Goal: Task Accomplishment & Management: Manage account settings

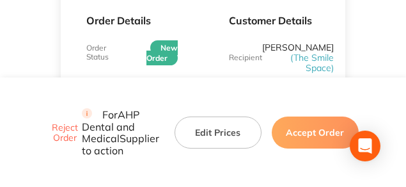
scroll to position [192, 0]
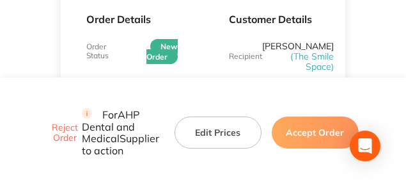
click at [209, 116] on button "Edit Prices" at bounding box center [218, 132] width 87 height 32
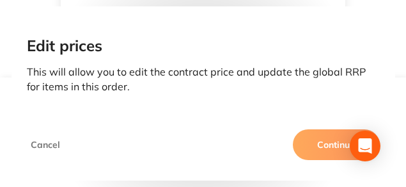
click at [312, 136] on button "Continue" at bounding box center [336, 144] width 87 height 31
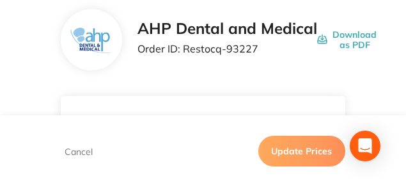
scroll to position [64, 0]
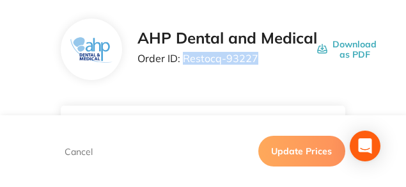
drag, startPoint x: 255, startPoint y: 56, endPoint x: 186, endPoint y: 56, distance: 69.1
click at [186, 56] on p "Order ID: Restocq- 93227" at bounding box center [228, 58] width 180 height 12
copy p "Restocq- 93227"
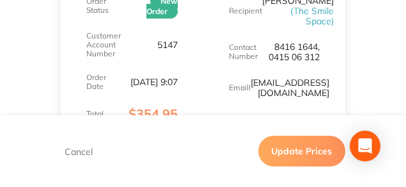
scroll to position [256, 0]
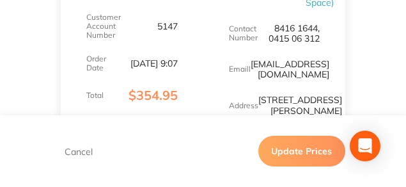
drag, startPoint x: 193, startPoint y: 49, endPoint x: 250, endPoint y: 65, distance: 59.3
click at [193, 49] on div "Order Details Order Status New Order Customer Account Number 5147 Order Date Se…" at bounding box center [132, 35] width 142 height 242
click at [253, 95] on div "Address 750 Old Princes Hwy Sutherland" at bounding box center [274, 105] width 91 height 20
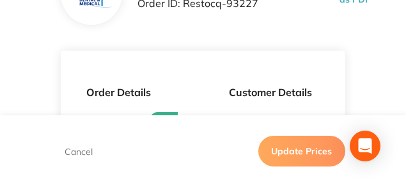
scroll to position [96, 0]
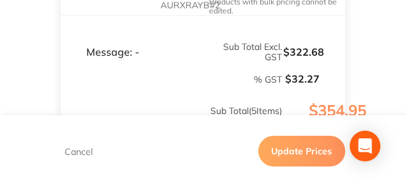
scroll to position [928, 0]
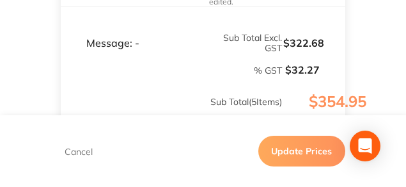
click at [84, 148] on button "Cancel" at bounding box center [79, 151] width 36 height 12
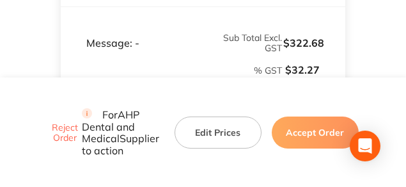
scroll to position [512, 0]
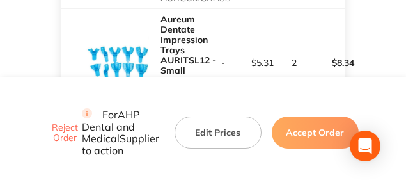
drag, startPoint x: 288, startPoint y: 113, endPoint x: 281, endPoint y: 113, distance: 7.1
click at [288, 116] on button "Accept Order" at bounding box center [315, 132] width 87 height 32
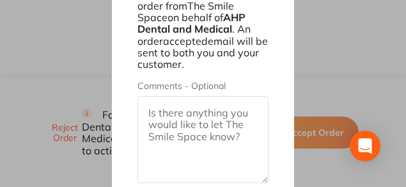
scroll to position [1221, 0]
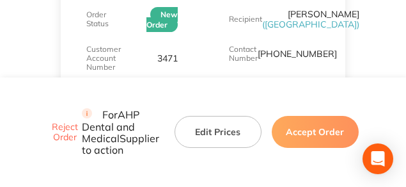
scroll to position [256, 0]
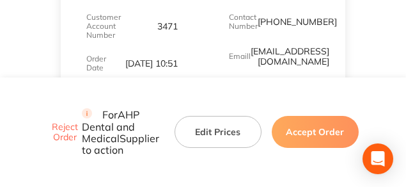
click at [188, 116] on button "Edit Prices" at bounding box center [218, 132] width 87 height 32
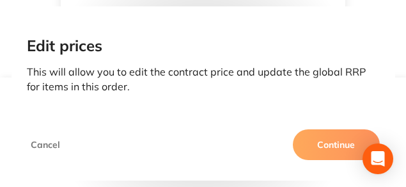
click at [310, 140] on button "Continue" at bounding box center [336, 144] width 87 height 31
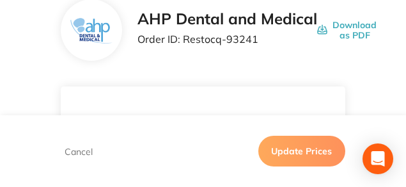
scroll to position [64, 0]
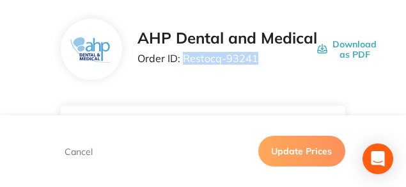
drag, startPoint x: 262, startPoint y: 59, endPoint x: 184, endPoint y: 56, distance: 78.7
click at [184, 56] on p "Order ID: Restocq- 93241" at bounding box center [228, 58] width 180 height 12
copy p "Restocq- 93241"
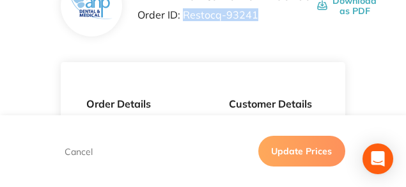
scroll to position [89, 0]
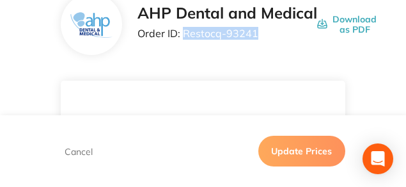
click at [262, 40] on div "AHP Dental and Medical Order ID: Restocq- 93241" at bounding box center [228, 24] width 180 height 40
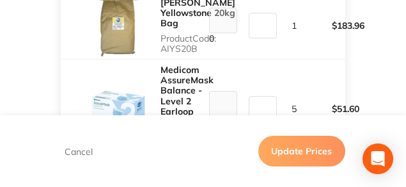
scroll to position [441, 0]
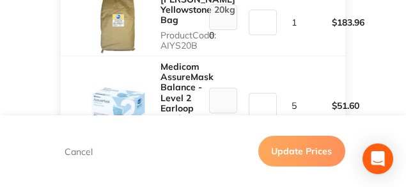
drag, startPoint x: 173, startPoint y: 79, endPoint x: 206, endPoint y: 81, distance: 33.3
click at [206, 51] on p "Product Code: AIYS20B" at bounding box center [198, 40] width 75 height 20
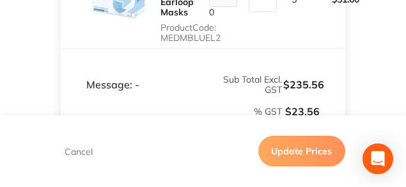
scroll to position [537, 0]
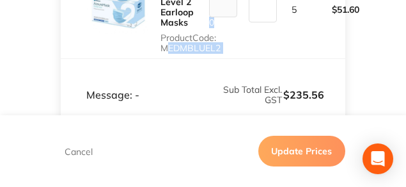
drag, startPoint x: 163, startPoint y: 81, endPoint x: 241, endPoint y: 80, distance: 78.1
click at [241, 59] on tr "Medicom AssureMask Balance - Level 2 Earloop Masks Product Code: MEDMBLUEL2 0 1…" at bounding box center [203, 9] width 285 height 99
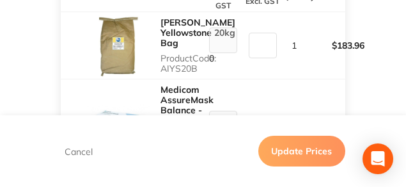
scroll to position [409, 0]
